Goal: Task Accomplishment & Management: Use online tool/utility

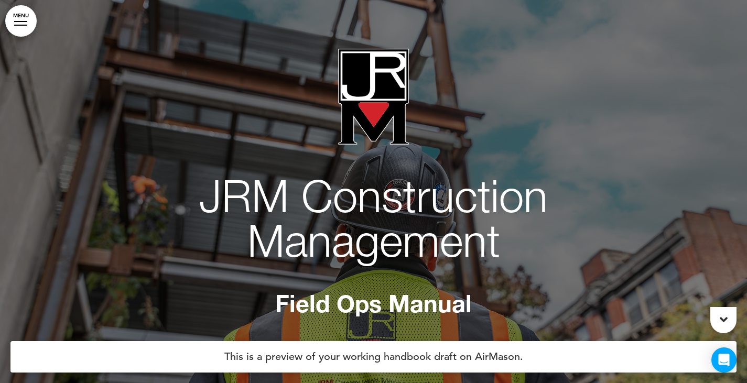
click at [25, 29] on link "MENU" at bounding box center [20, 20] width 31 height 31
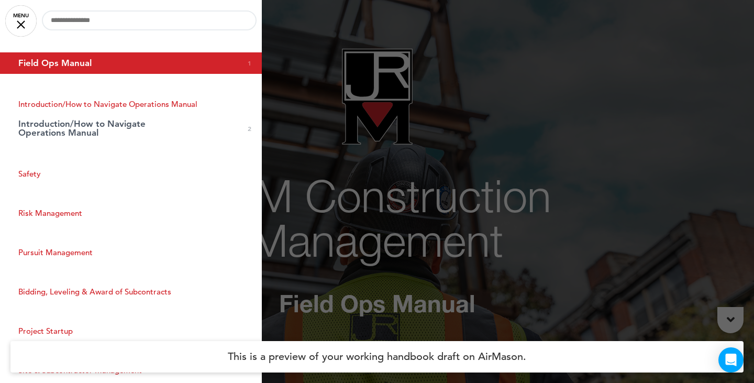
click at [17, 21] on div at bounding box center [21, 24] width 8 height 8
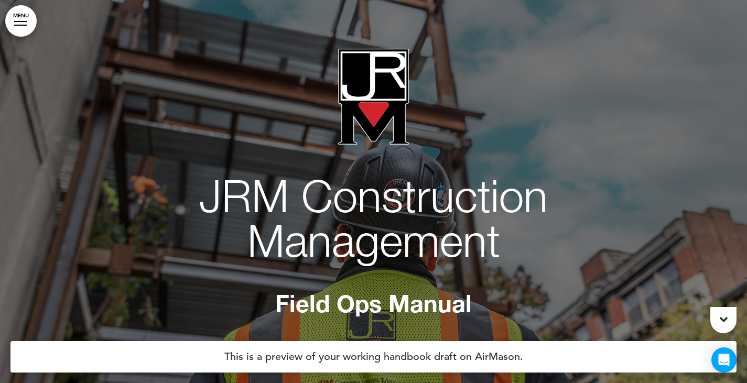
click at [25, 24] on link "MENU" at bounding box center [20, 20] width 31 height 31
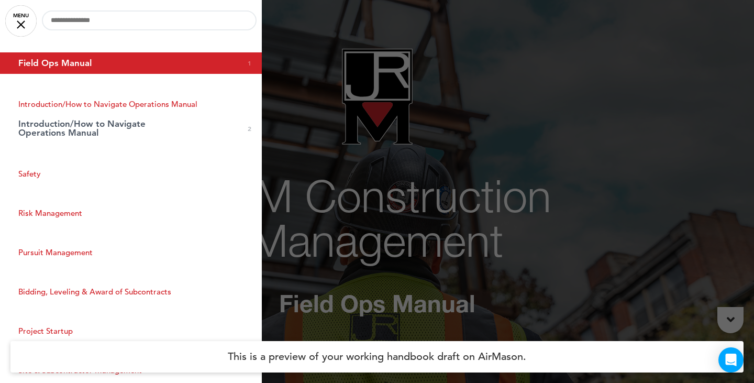
click at [15, 24] on link "MENU" at bounding box center [20, 20] width 31 height 31
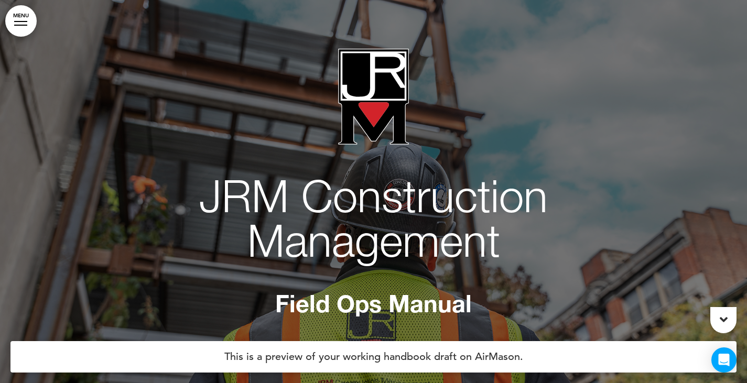
click at [24, 26] on link "MENU" at bounding box center [20, 20] width 31 height 31
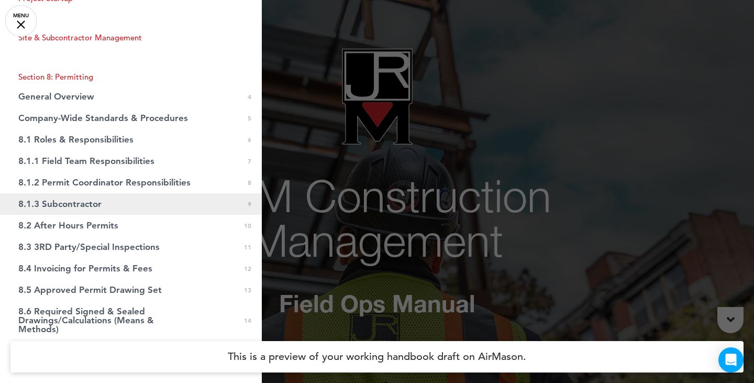
scroll to position [314, 0]
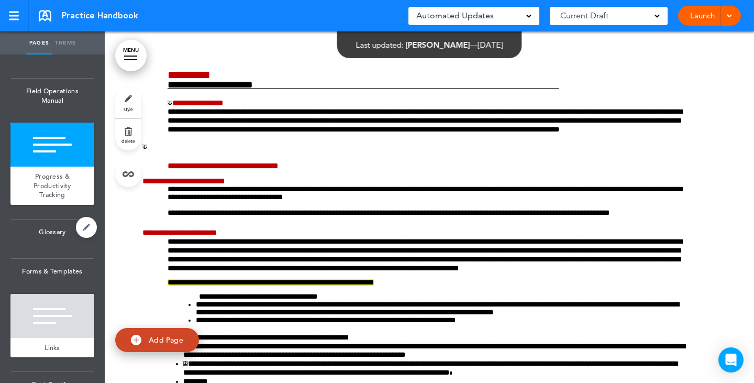
drag, startPoint x: 0, startPoint y: 0, endPoint x: 58, endPoint y: 241, distance: 247.9
click at [58, 241] on span "Glossary" at bounding box center [52, 232] width 84 height 25
click at [139, 59] on link "MENU" at bounding box center [130, 55] width 31 height 31
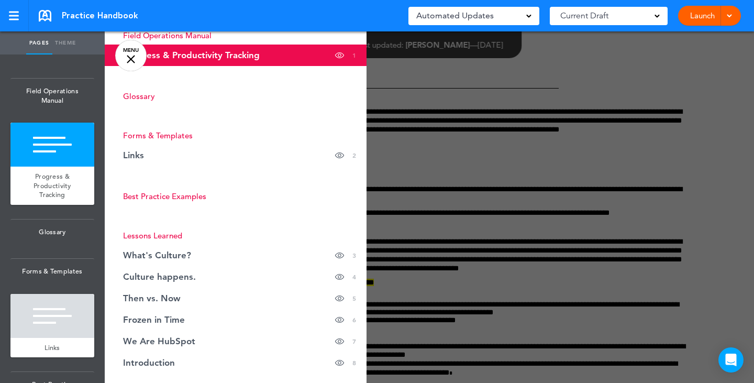
scroll to position [105, 0]
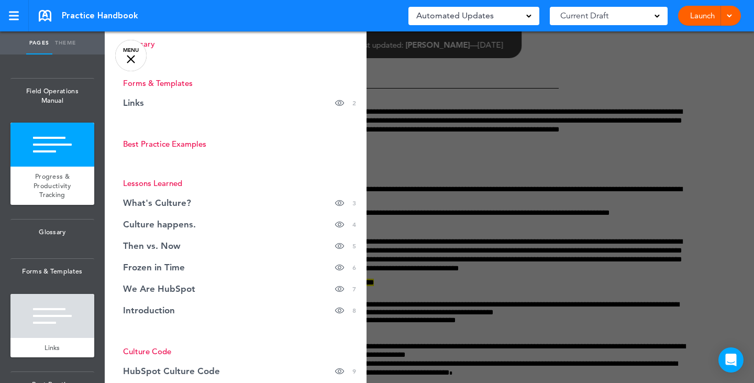
drag, startPoint x: 177, startPoint y: 200, endPoint x: 67, endPoint y: 45, distance: 190.3
click at [67, 45] on link "Theme" at bounding box center [65, 42] width 26 height 23
type input "******"
select select "****"
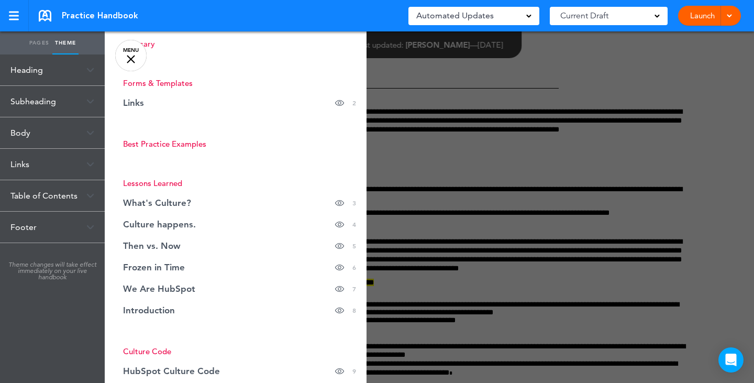
click at [38, 73] on div "Heading" at bounding box center [52, 69] width 105 height 31
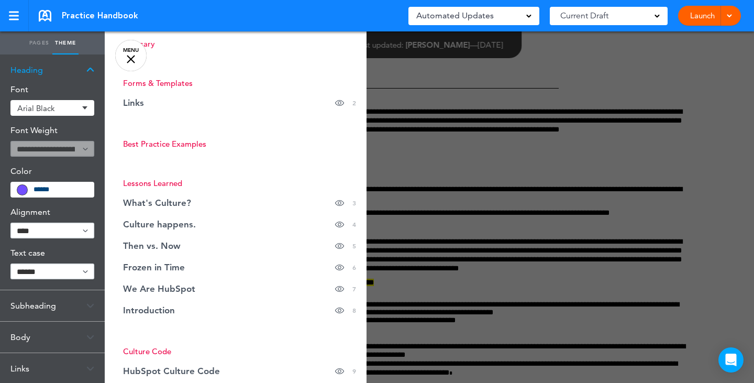
click at [35, 72] on div "Heading" at bounding box center [52, 69] width 105 height 31
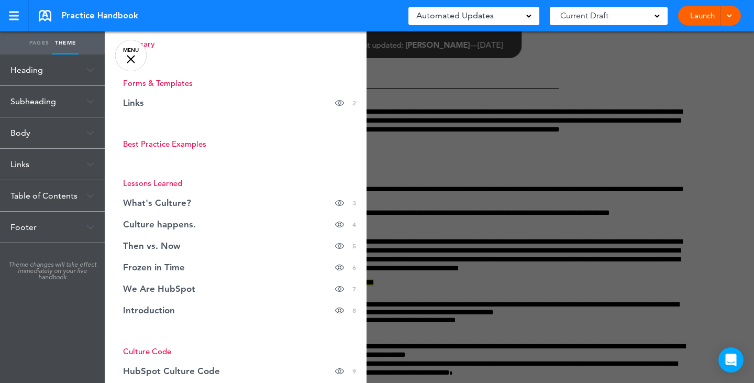
click at [40, 191] on div "Table of Contents" at bounding box center [52, 195] width 105 height 31
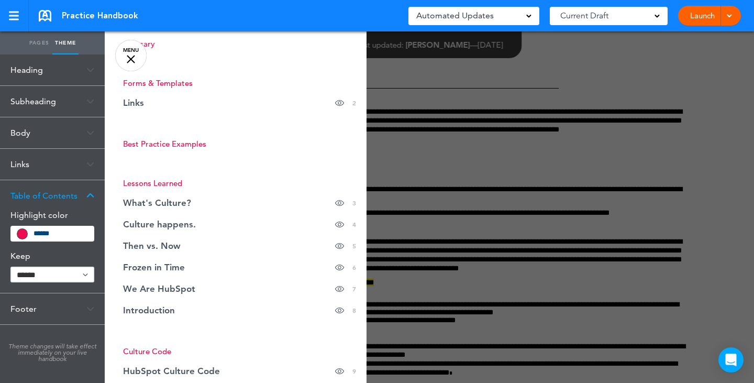
click at [55, 278] on select "****** ****" at bounding box center [52, 275] width 84 height 16
click at [208, 286] on link "We Are HubSpot Hide page in table of contents 7" at bounding box center [236, 288] width 262 height 21
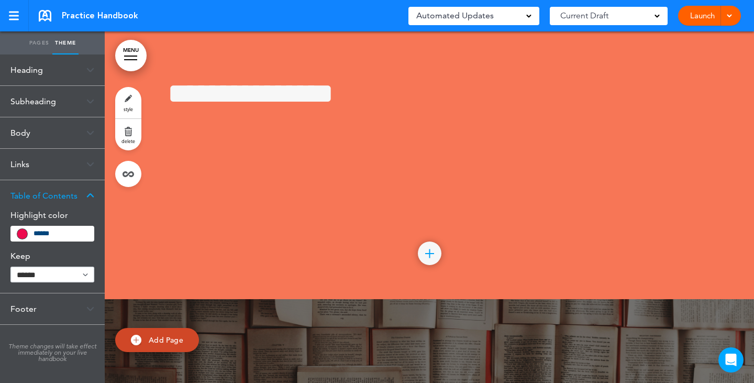
scroll to position [4115, 0]
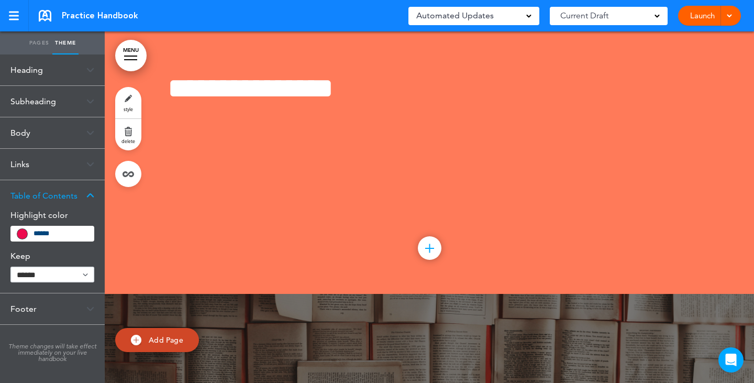
click at [130, 97] on link "style" at bounding box center [128, 102] width 26 height 31
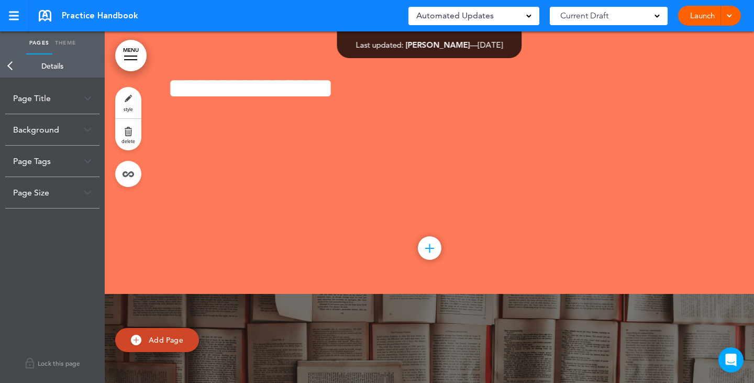
click at [46, 101] on div "Page Title" at bounding box center [52, 98] width 94 height 31
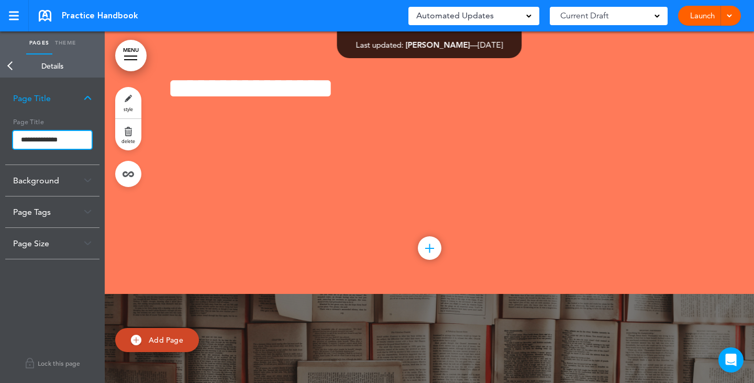
click at [62, 141] on input "**********" at bounding box center [52, 140] width 79 height 18
drag, startPoint x: 81, startPoint y: 144, endPoint x: 9, endPoint y: 142, distance: 72.3
click at [9, 142] on div "**********" at bounding box center [52, 139] width 94 height 51
type input "****"
click at [33, 303] on body "Checking url availability This handbook [GEOGRAPHIC_DATA] Settings Signatures C…" at bounding box center [377, 191] width 754 height 383
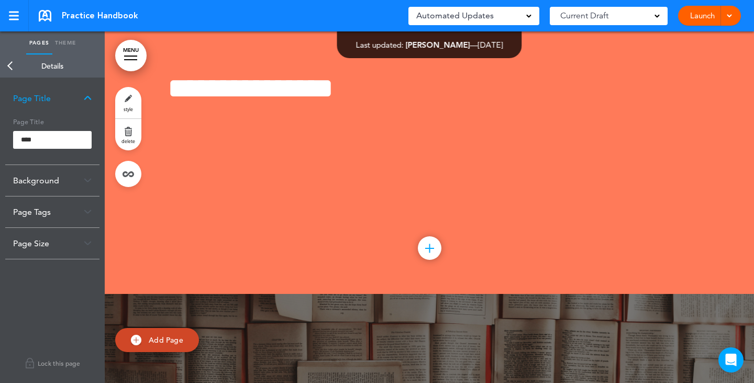
click at [126, 54] on link "MENU" at bounding box center [130, 55] width 31 height 31
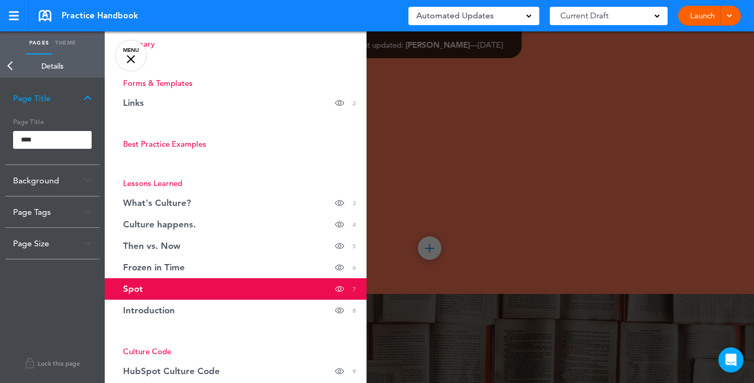
click at [524, 252] on div at bounding box center [482, 191] width 754 height 383
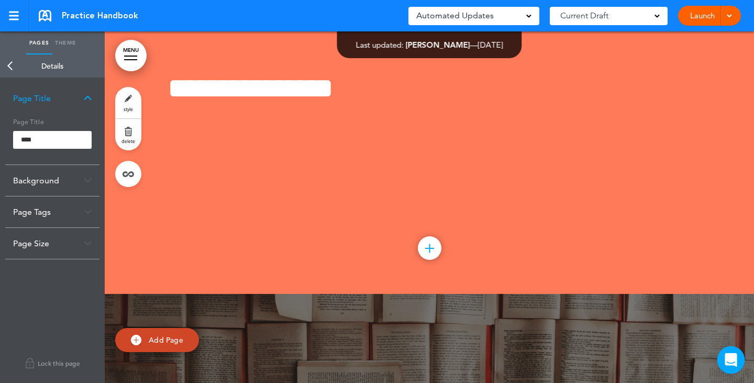
click at [736, 356] on icon "Open Intercom Messenger" at bounding box center [731, 360] width 12 height 14
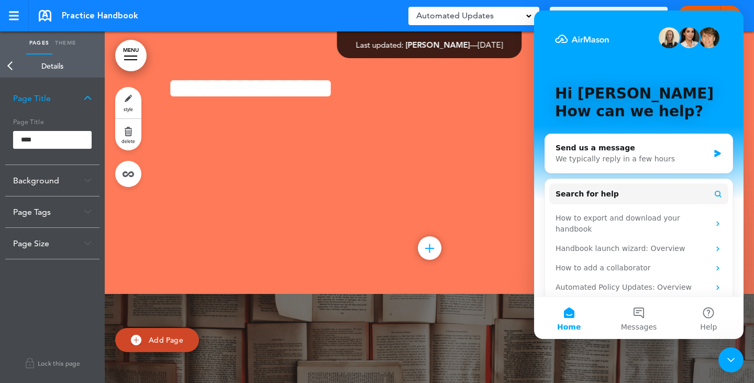
scroll to position [0, 0]
